Goal: Information Seeking & Learning: Learn about a topic

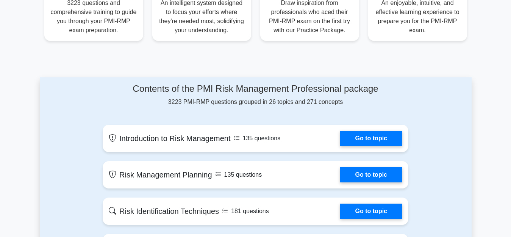
scroll to position [349, 0]
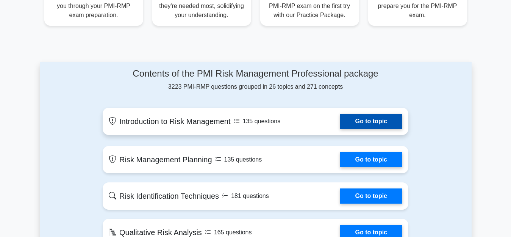
click at [340, 120] on link "Go to topic" at bounding box center [371, 121] width 62 height 15
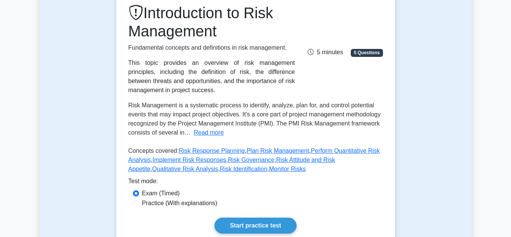
scroll to position [106, 0]
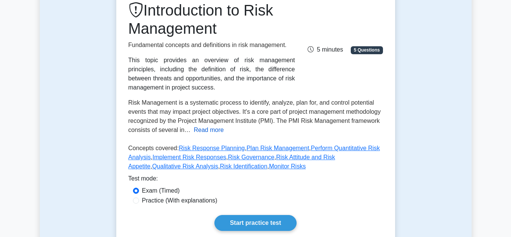
click at [207, 129] on button "Read more" at bounding box center [209, 129] width 30 height 9
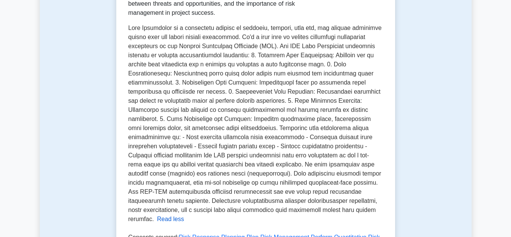
scroll to position [182, 0]
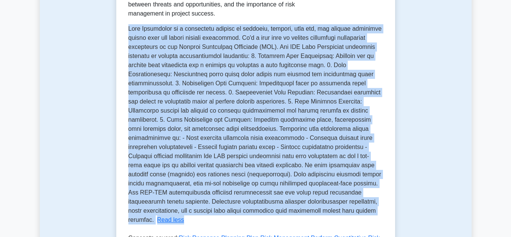
drag, startPoint x: 126, startPoint y: 25, endPoint x: 402, endPoint y: 212, distance: 333.4
click at [402, 212] on div "Test Flashcards Introduction to Risk Management Fundamental concepts and defini…" at bounding box center [256, 113] width 432 height 475
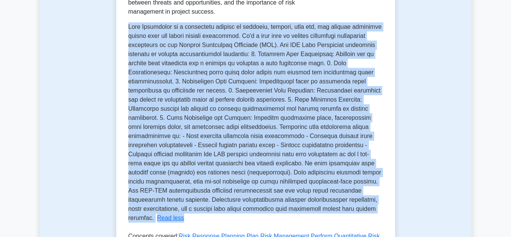
copy div "Risk Management is a systematic process to identify, analyze, plan for, and con…"
